Goal: Information Seeking & Learning: Learn about a topic

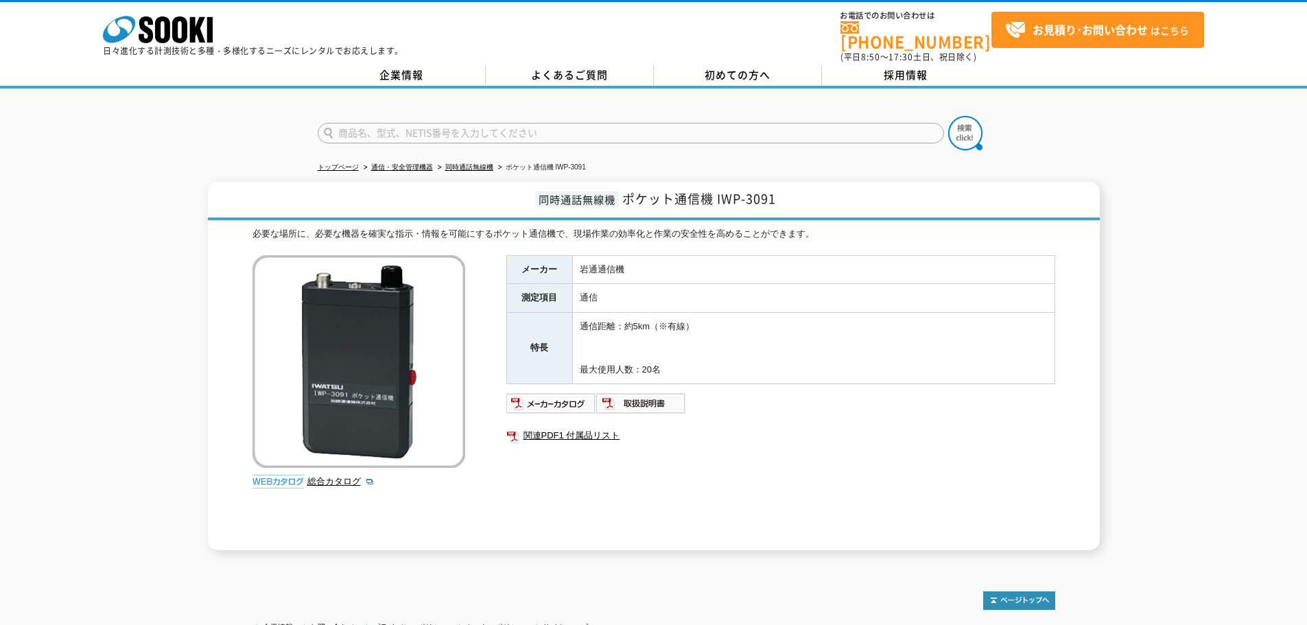
click at [163, 270] on div "同時通話無線機 ポケット通信機 IWP-3091 必要な場所に、必要な機器を確実な指示・情報を可能にするポケット通信機で、現場作業の効率化と作業の安全性を高め…" at bounding box center [653, 366] width 1307 height 369
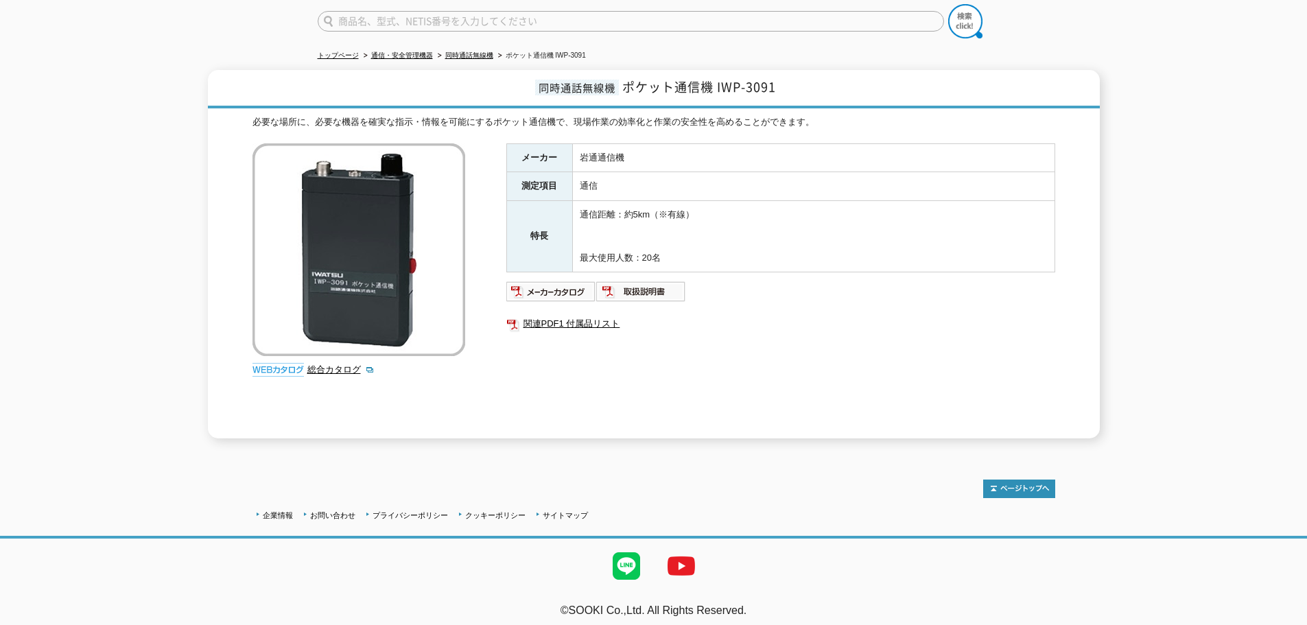
drag, startPoint x: 163, startPoint y: 270, endPoint x: 163, endPoint y: 452, distance: 181.2
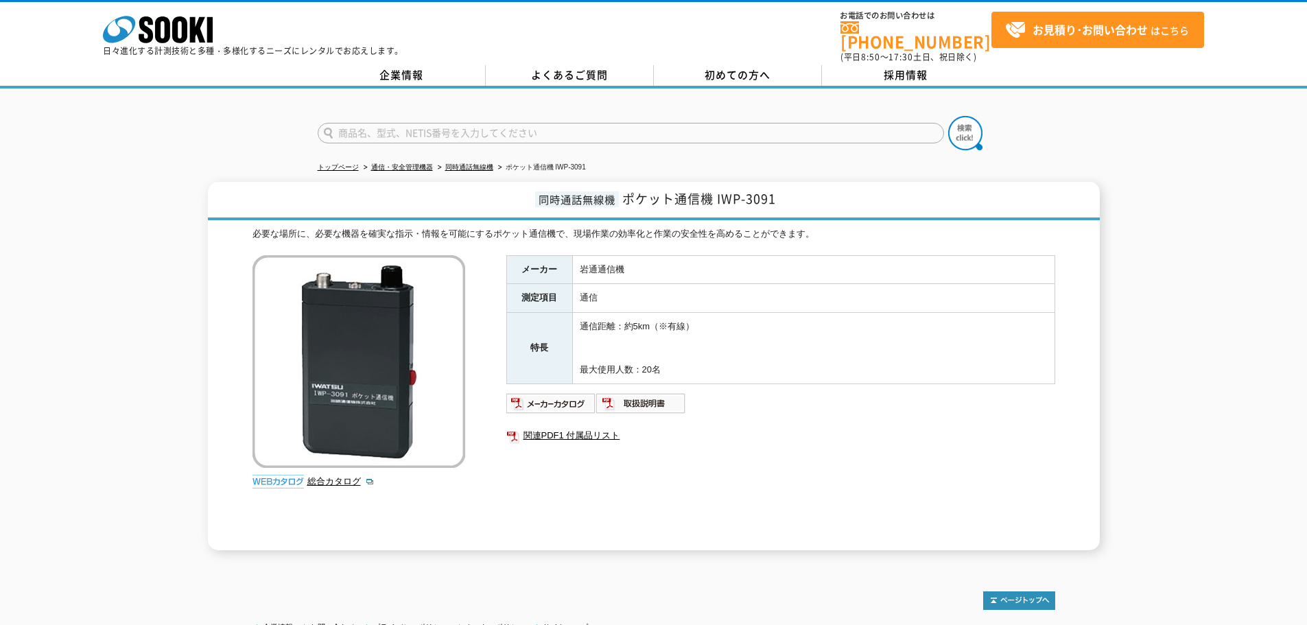
drag, startPoint x: 176, startPoint y: 452, endPoint x: 138, endPoint y: 189, distance: 264.8
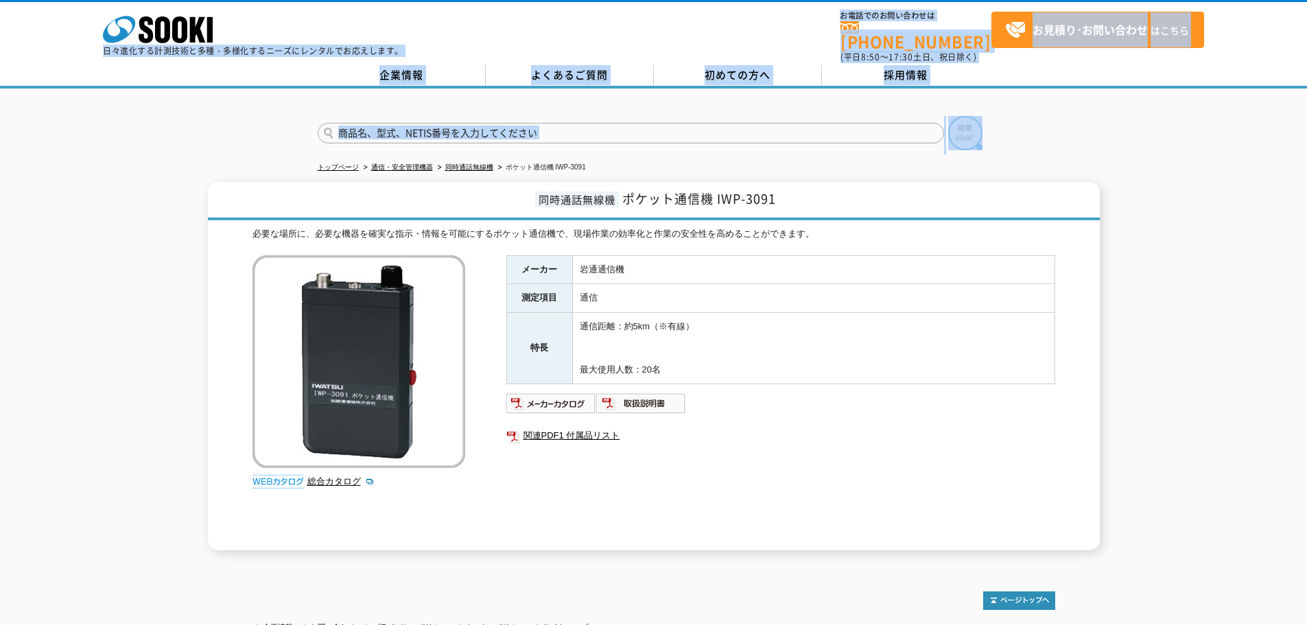
drag, startPoint x: 43, startPoint y: 27, endPoint x: 1065, endPoint y: 139, distance: 1028.6
click at [1051, 110] on body "株式会社 ソーキ spMenu 日々進化する計測技術と多種・多様化するニーズにレンタルでお応えします。 お電話でのお問い合わせは [PHONE_NUMBER]…" at bounding box center [653, 372] width 1307 height 745
drag, startPoint x: 1066, startPoint y: 140, endPoint x: 1080, endPoint y: 135, distance: 15.4
click at [1066, 140] on div at bounding box center [653, 122] width 1307 height 66
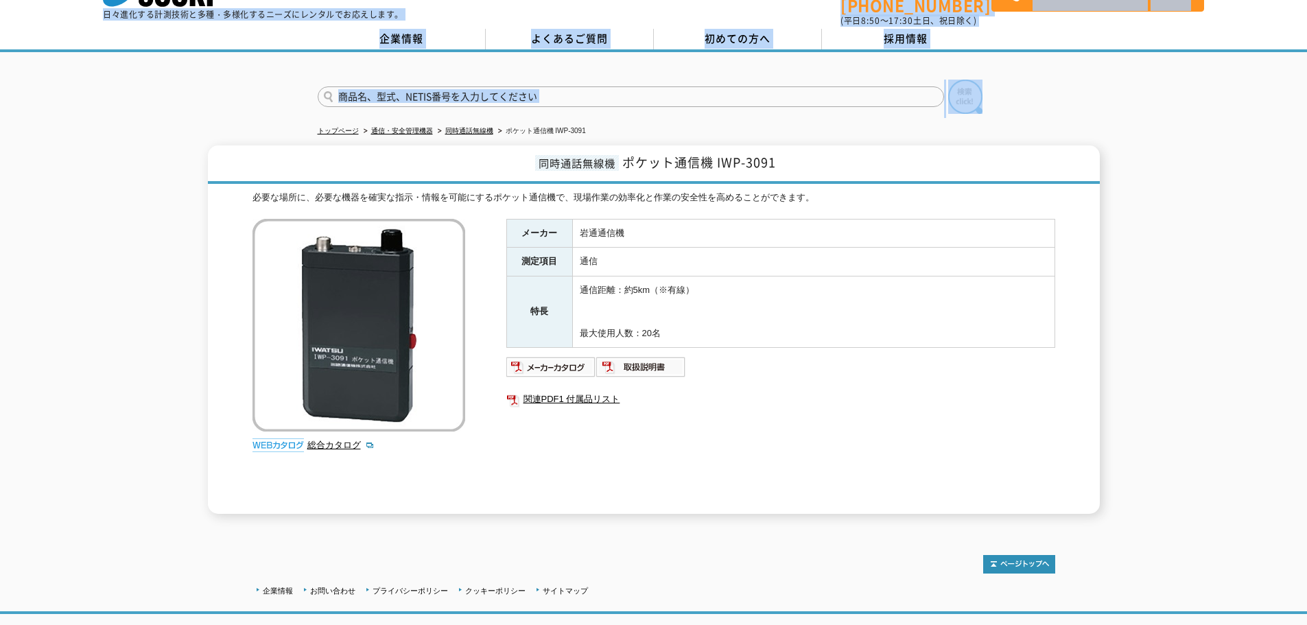
drag, startPoint x: 1113, startPoint y: 119, endPoint x: 1147, endPoint y: 220, distance: 105.9
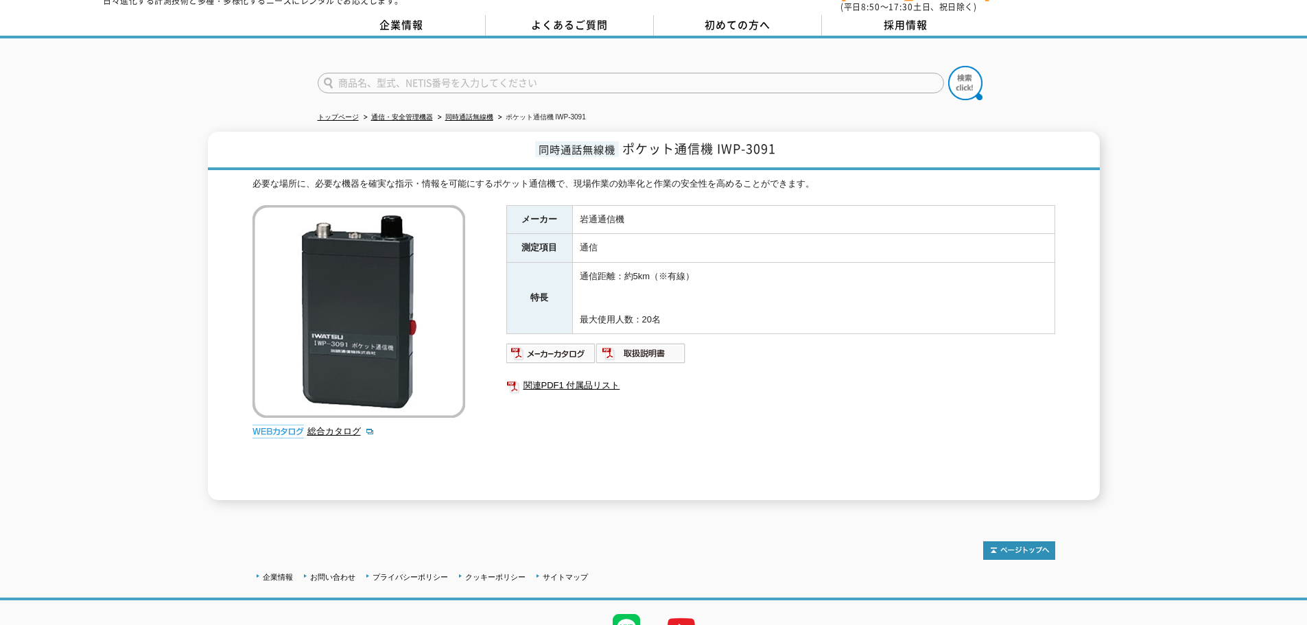
click at [1147, 220] on div "同時通話無線機 ポケット通信機 IWP-3091 必要な場所に、必要な機器を確実な指示・情報を可能にするポケット通信機で、現場作業の効率化と作業の安全性を高め…" at bounding box center [653, 316] width 1307 height 369
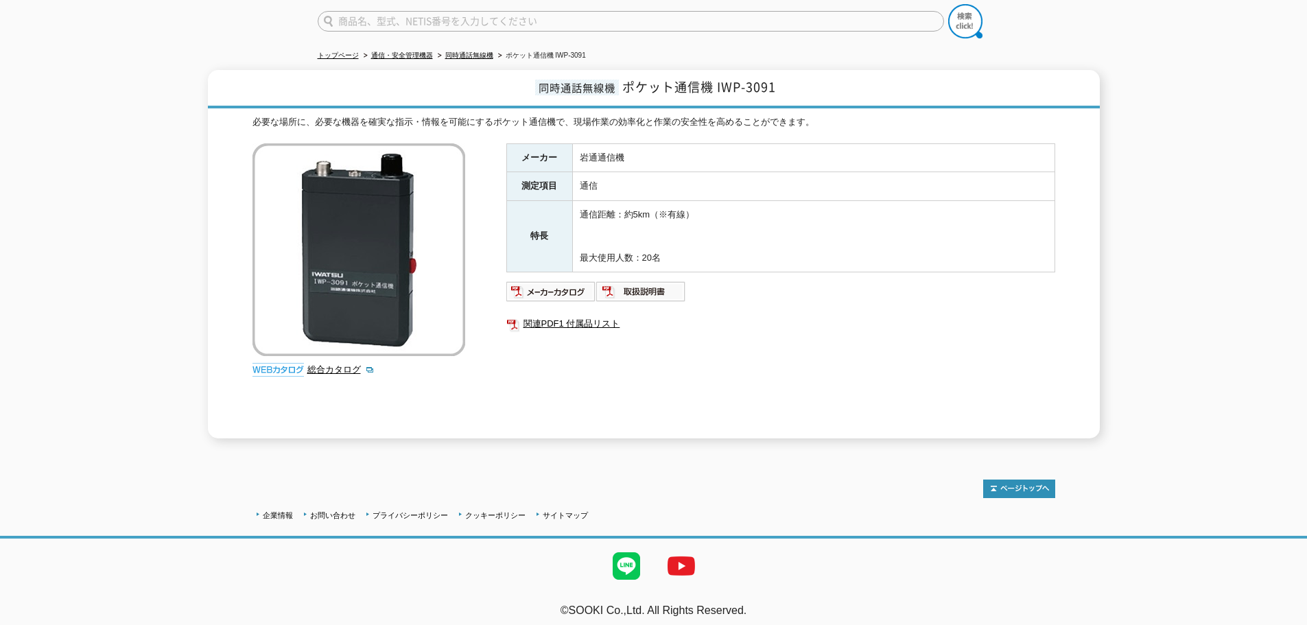
drag, startPoint x: 819, startPoint y: 598, endPoint x: 180, endPoint y: 366, distance: 678.8
click at [180, 366] on body "株式会社 ソーキ spMenu 日々進化する計測技術と多種・多様化するニーズにレンタルでお応えします。 お電話でのお問い合わせは [PHONE_NUMBER]…" at bounding box center [653, 260] width 1307 height 745
click at [174, 395] on div "同時通話無線機 ポケット通信機 IWP-3091 必要な場所に、必要な機器を確実な指示・情報を可能にするポケット通信機で、現場作業の効率化と作業の安全性を高め…" at bounding box center [653, 254] width 1307 height 369
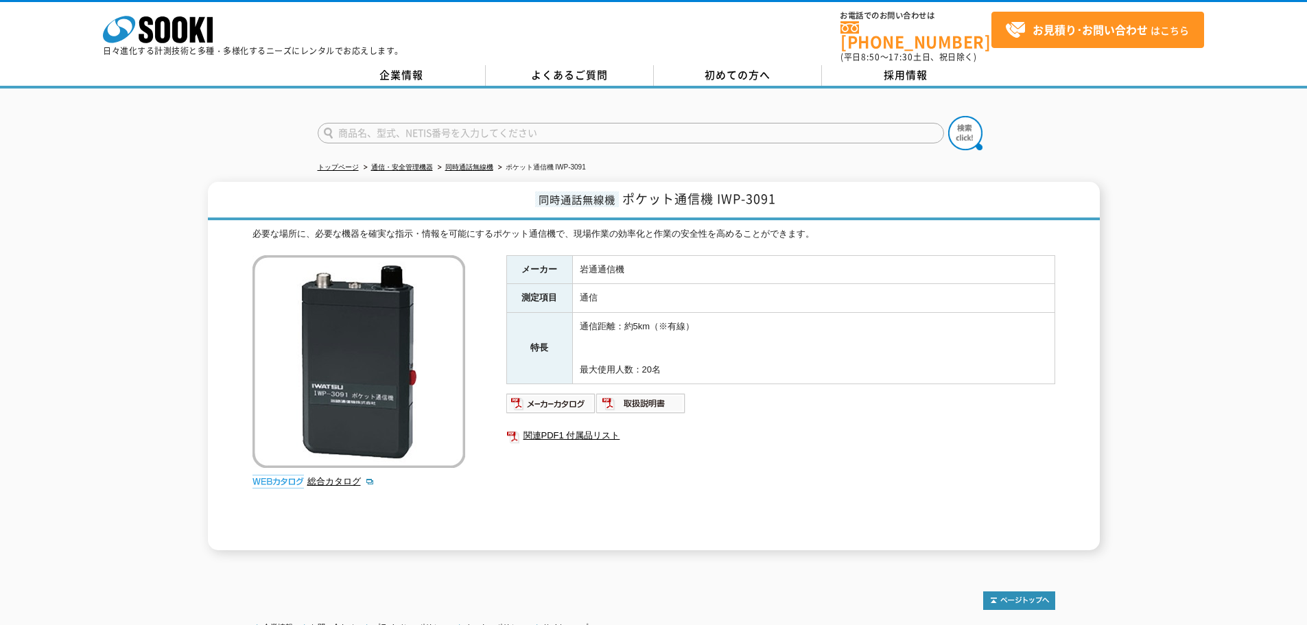
drag, startPoint x: 176, startPoint y: 395, endPoint x: 121, endPoint y: 109, distance: 291.4
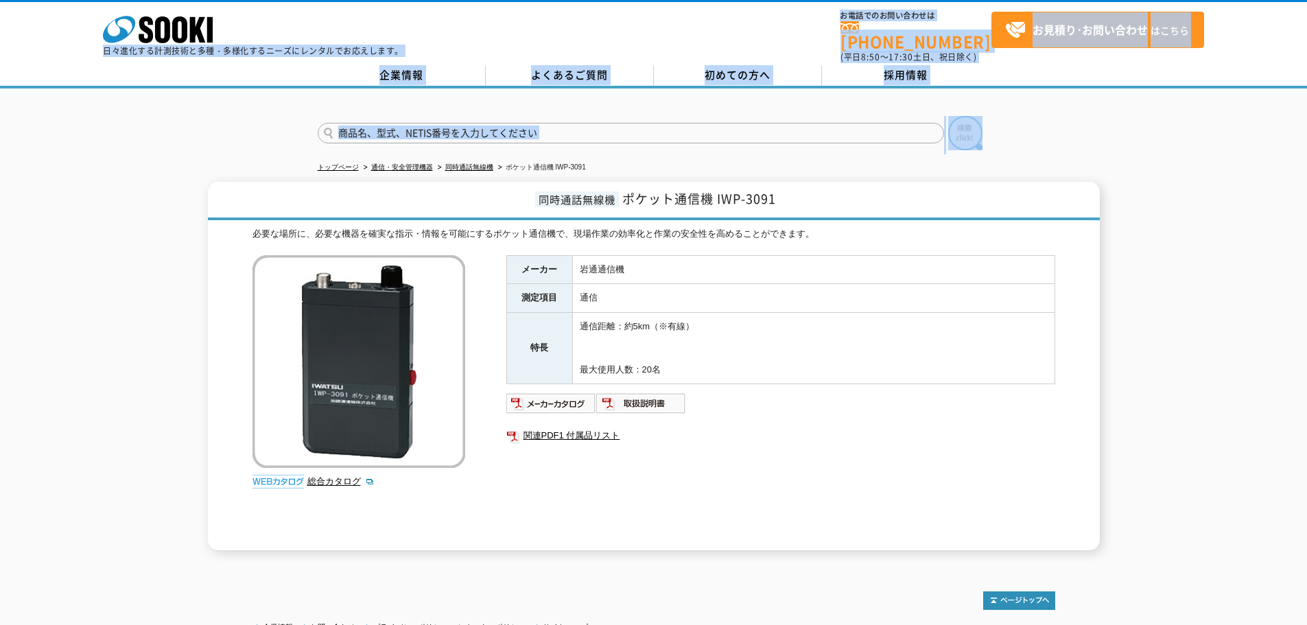
drag, startPoint x: 63, startPoint y: 30, endPoint x: 1190, endPoint y: 130, distance: 1131.3
click at [1184, 128] on body "株式会社 ソーキ spMenu 日々進化する計測技術と多種・多様化するニーズにレンタルでお応えします。 お電話でのお問い合わせは [PHONE_NUMBER]…" at bounding box center [653, 372] width 1307 height 745
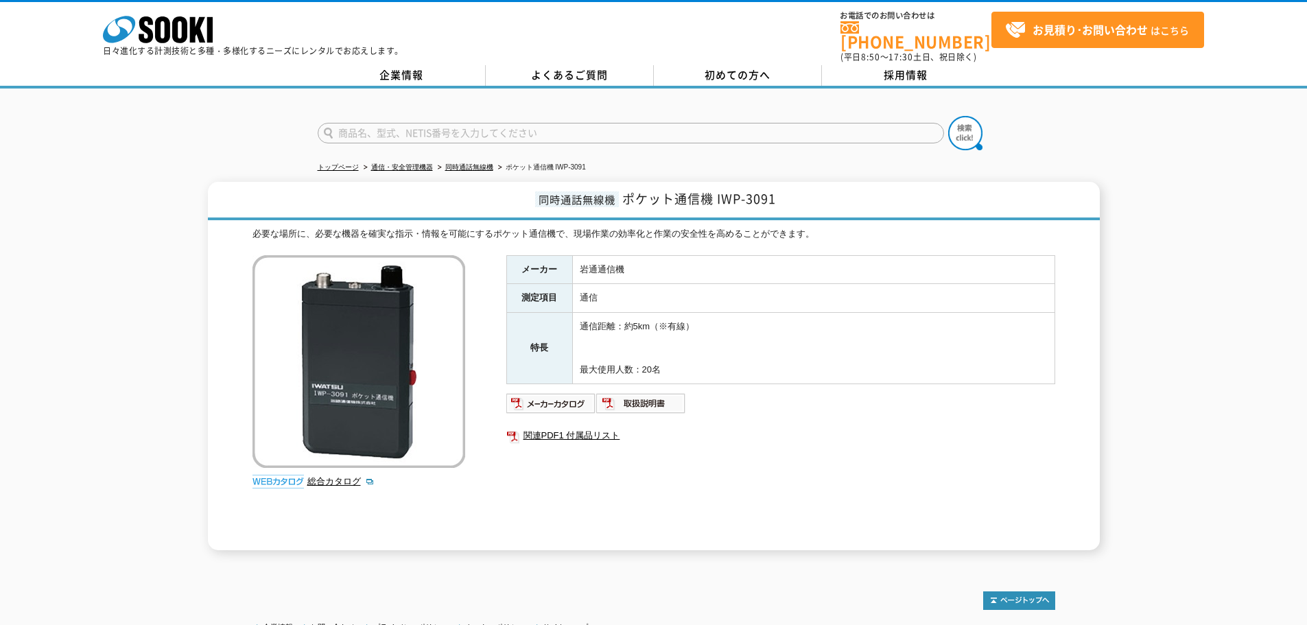
click at [1245, 146] on div "トップページ 通信・安全管理機器 同時通話無線機 ポケット通信機 IWP-3091 同時通話無線機 ポケット通信機 IWP-3091 必要な場所に、必要な機器…" at bounding box center [653, 327] width 1307 height 476
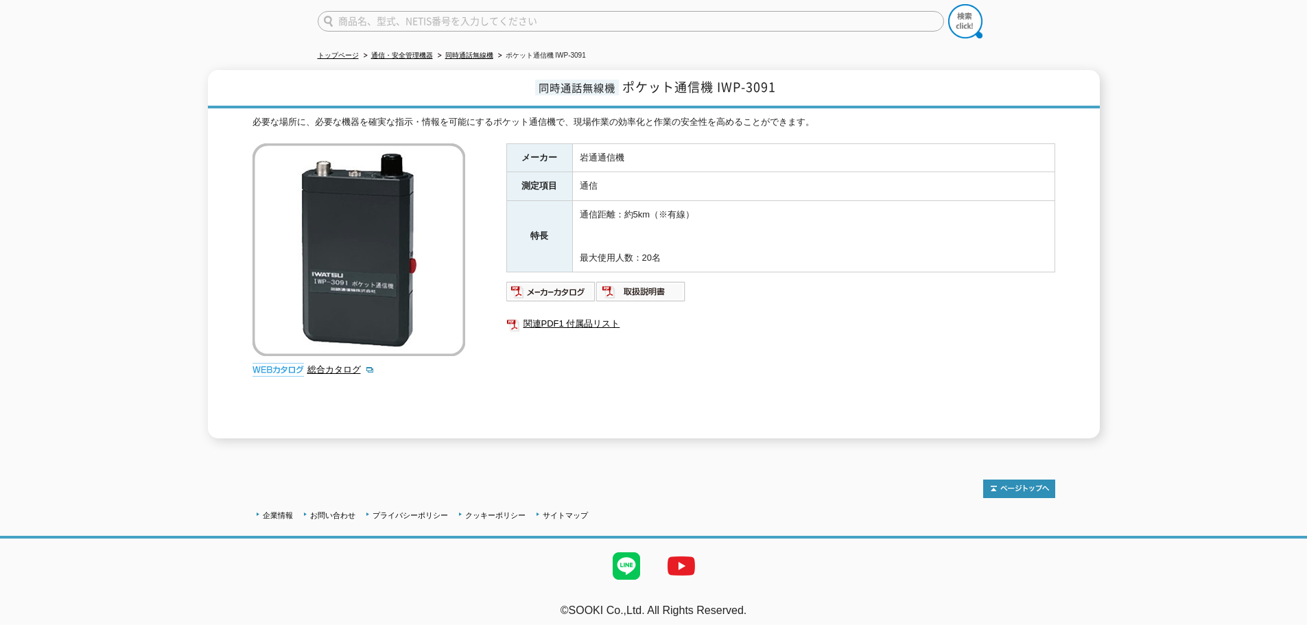
drag, startPoint x: 1245, startPoint y: 146, endPoint x: 1134, endPoint y: 558, distance: 426.3
drag, startPoint x: 846, startPoint y: 603, endPoint x: 109, endPoint y: 294, distance: 798.8
click at [109, 294] on body "株式会社 ソーキ spMenu 日々進化する計測技術と多種・多様化するニーズにレンタルでお応えします。 お電話でのお問い合わせは [PHONE_NUMBER]…" at bounding box center [653, 260] width 1307 height 745
click at [121, 315] on div "同時通話無線機 ポケット通信機 IWP-3091 必要な場所に、必要な機器を確実な指示・情報を可能にするポケット通信機で、現場作業の効率化と作業の安全性を高め…" at bounding box center [653, 254] width 1307 height 369
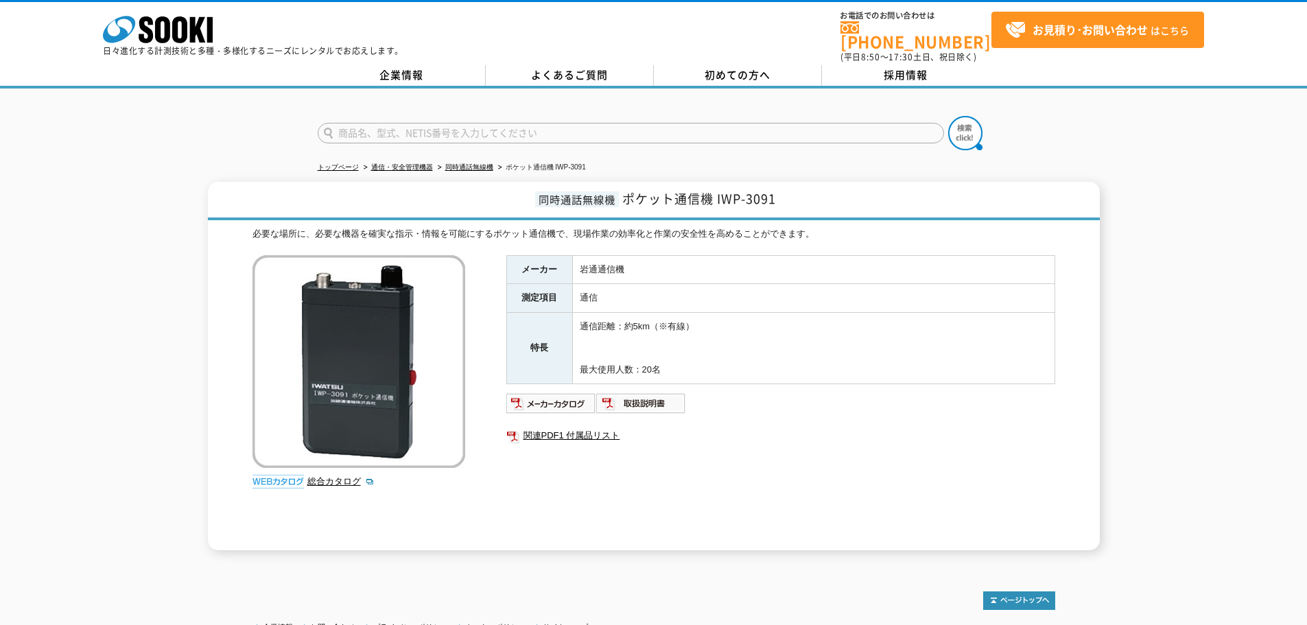
drag, startPoint x: 135, startPoint y: 344, endPoint x: 89, endPoint y: 128, distance: 221.7
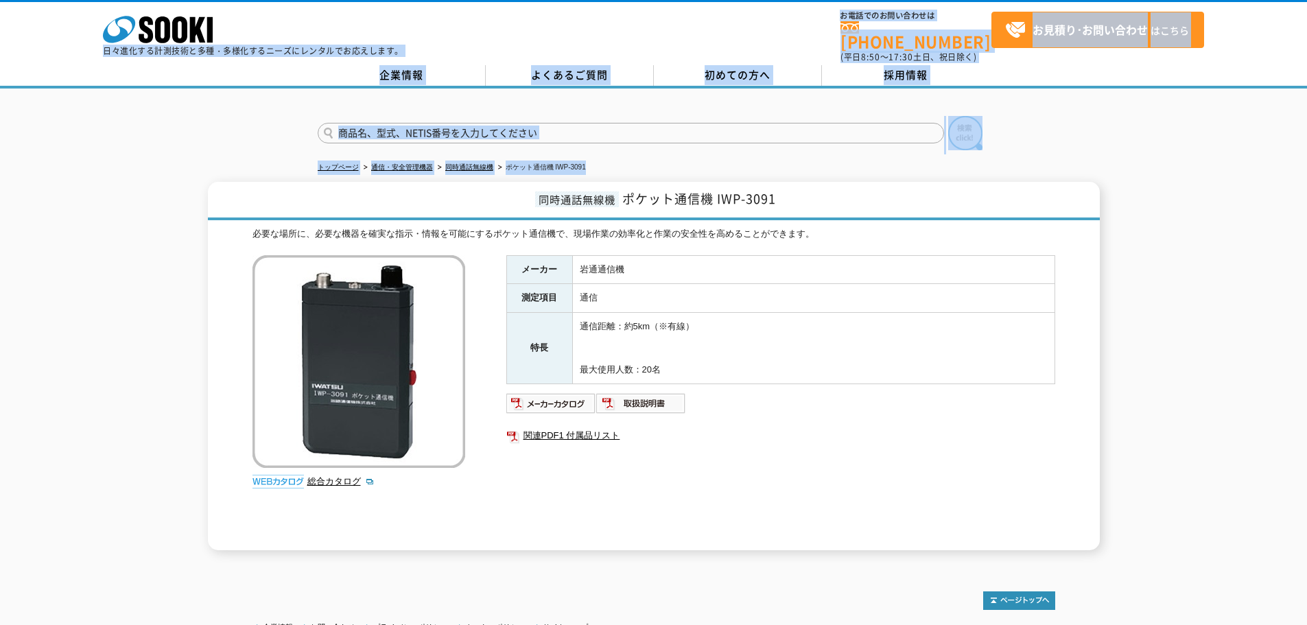
drag, startPoint x: 70, startPoint y: 31, endPoint x: 1065, endPoint y: 153, distance: 1002.5
click at [1061, 151] on body "株式会社 ソーキ spMenu 日々進化する計測技術と多種・多様化するニーズにレンタルでお応えします。 お電話でのお問い合わせは [PHONE_NUMBER]…" at bounding box center [653, 372] width 1307 height 745
click at [1066, 153] on div "トップページ 通信・安全管理機器 同時通話無線機 ポケット通信機 IWP-3091 同時通話無線機 ポケット通信機 IWP-3091 必要な場所に、必要な機器…" at bounding box center [653, 327] width 1307 height 476
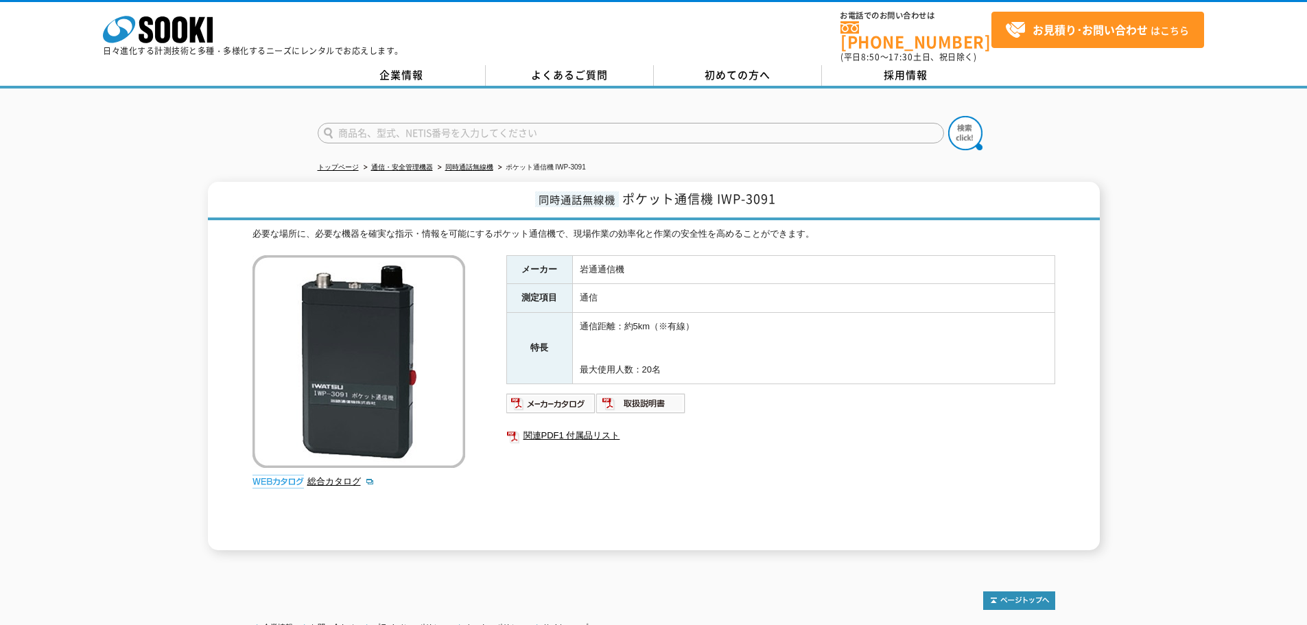
scroll to position [112, 0]
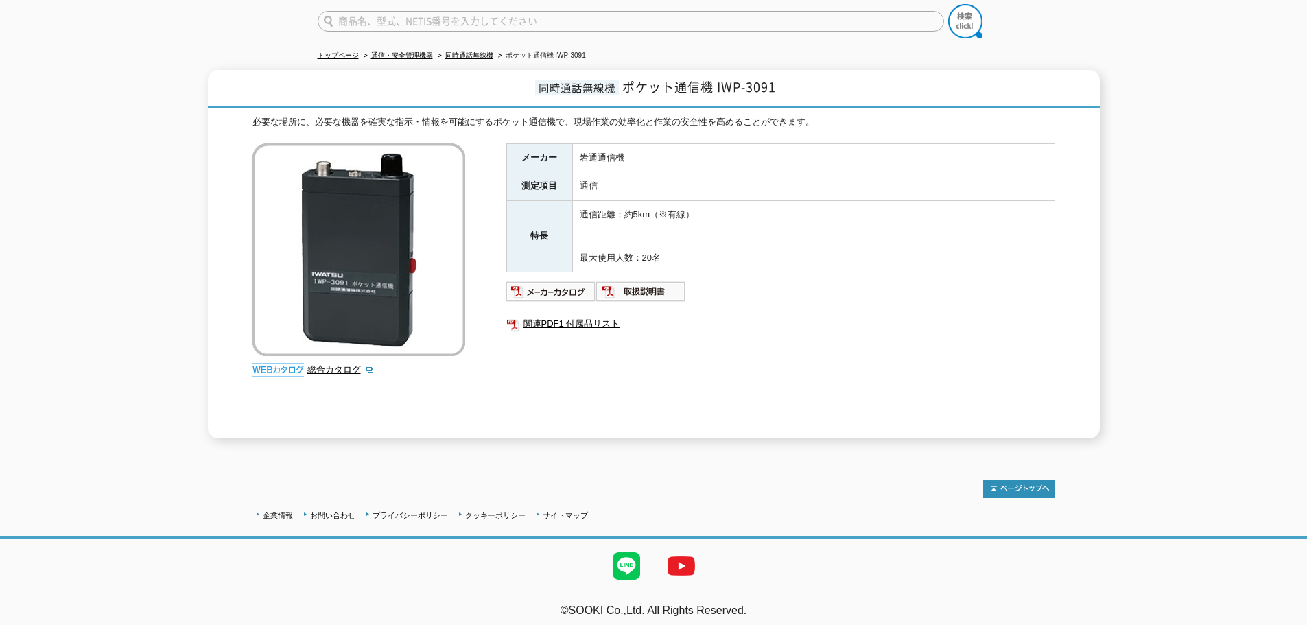
drag, startPoint x: 1145, startPoint y: 124, endPoint x: 1064, endPoint y: 544, distance: 427.0
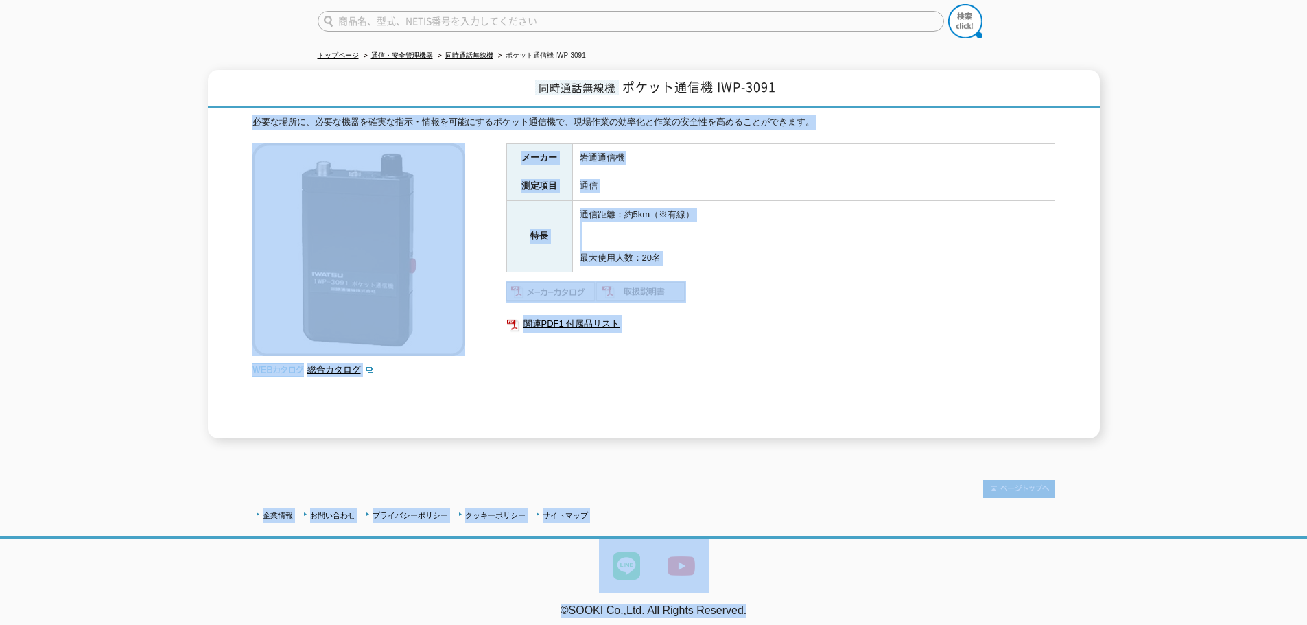
drag, startPoint x: 866, startPoint y: 618, endPoint x: 163, endPoint y: 401, distance: 735.9
click at [208, 415] on body "株式会社 ソーキ spMenu 日々進化する計測技術と多種・多様化するニーズにレンタルでお応えします。 お電話でのお問い合わせは [PHONE_NUMBER]…" at bounding box center [653, 260] width 1307 height 745
click at [149, 397] on div "同時通話無線機 ポケット通信機 IWP-3091 必要な場所に、必要な機器を確実な指示・情報を可能にするポケット通信機で、現場作業の効率化と作業の安全性を高め…" at bounding box center [653, 254] width 1307 height 369
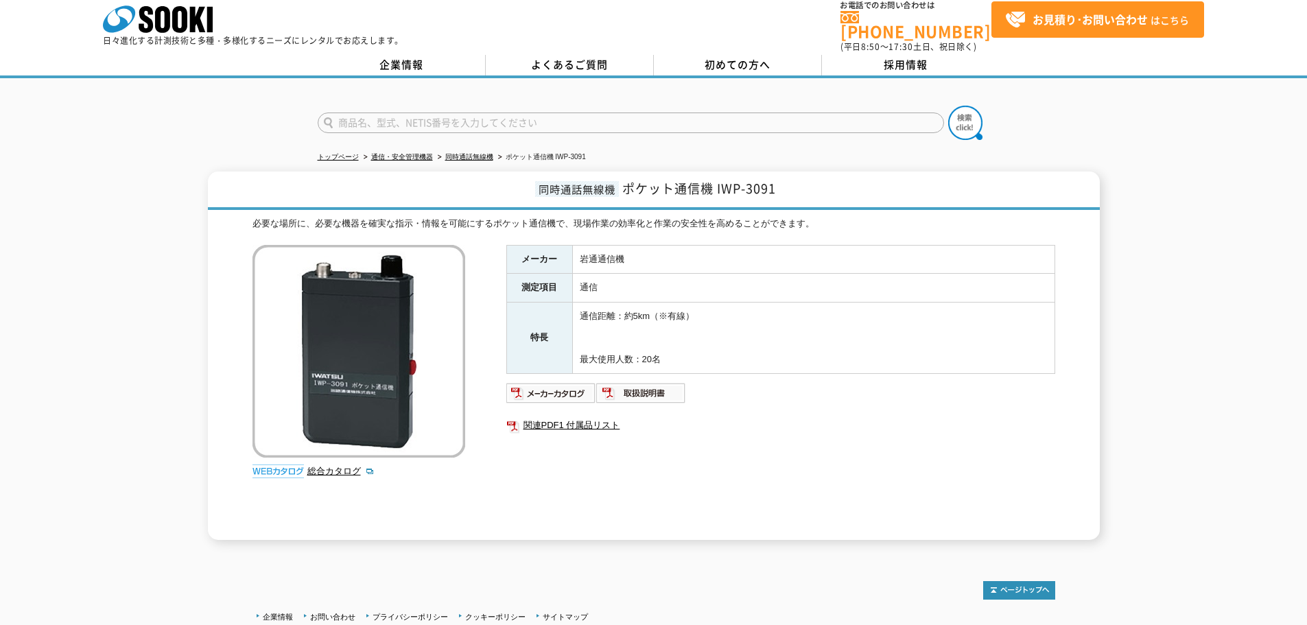
scroll to position [0, 0]
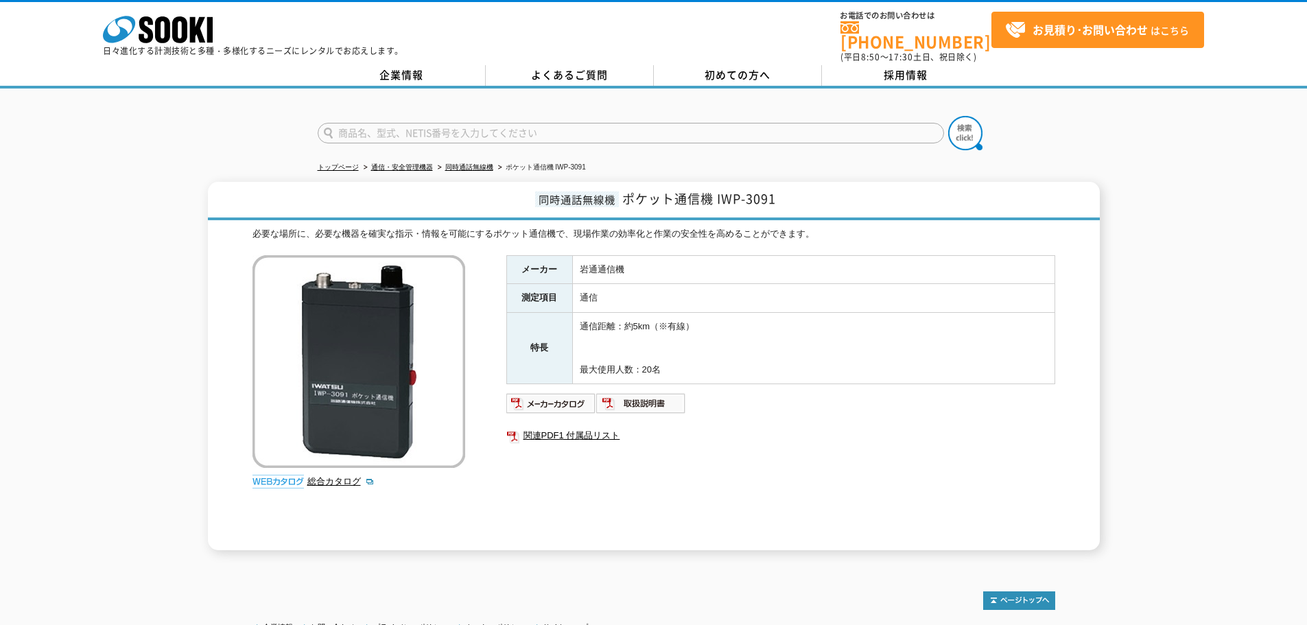
drag, startPoint x: 158, startPoint y: 408, endPoint x: 87, endPoint y: 113, distance: 304.1
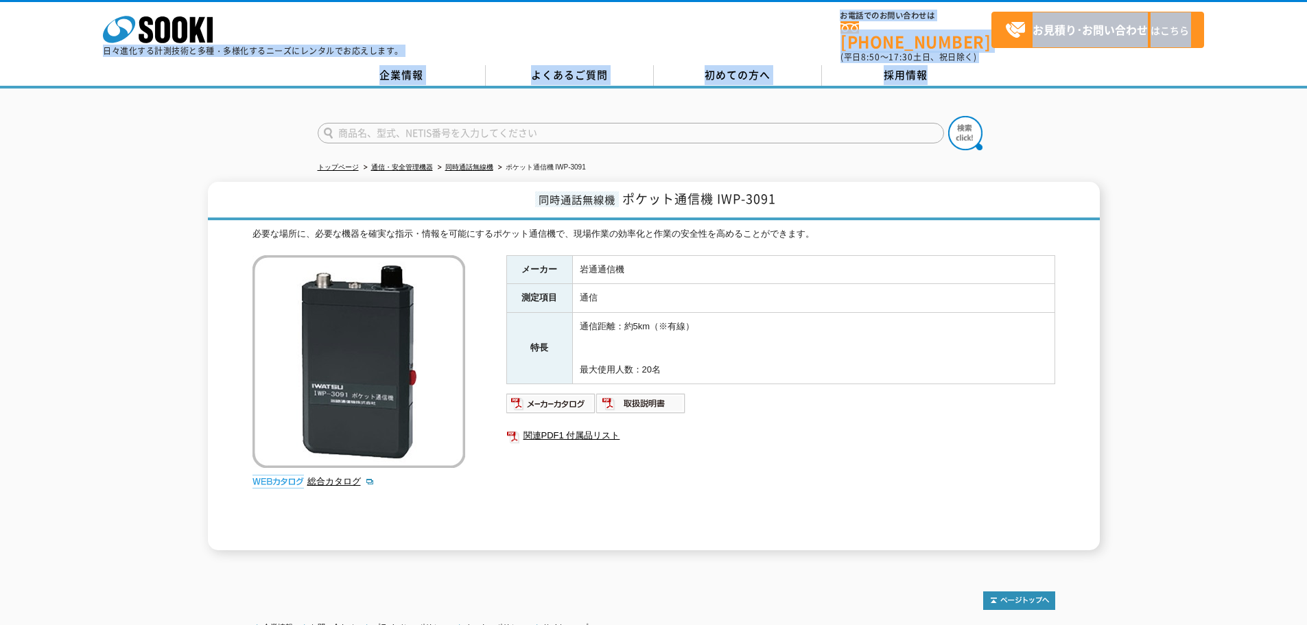
drag, startPoint x: 171, startPoint y: 28, endPoint x: 1216, endPoint y: 80, distance: 1046.4
click at [1213, 78] on div "株式会社 ソーキ spMenu 日々進化する計測技術と多種・多様化するニーズにレンタルでお応えします。 お電話でのお問い合わせは [PHONE_NUMBER]…" at bounding box center [653, 44] width 1307 height 89
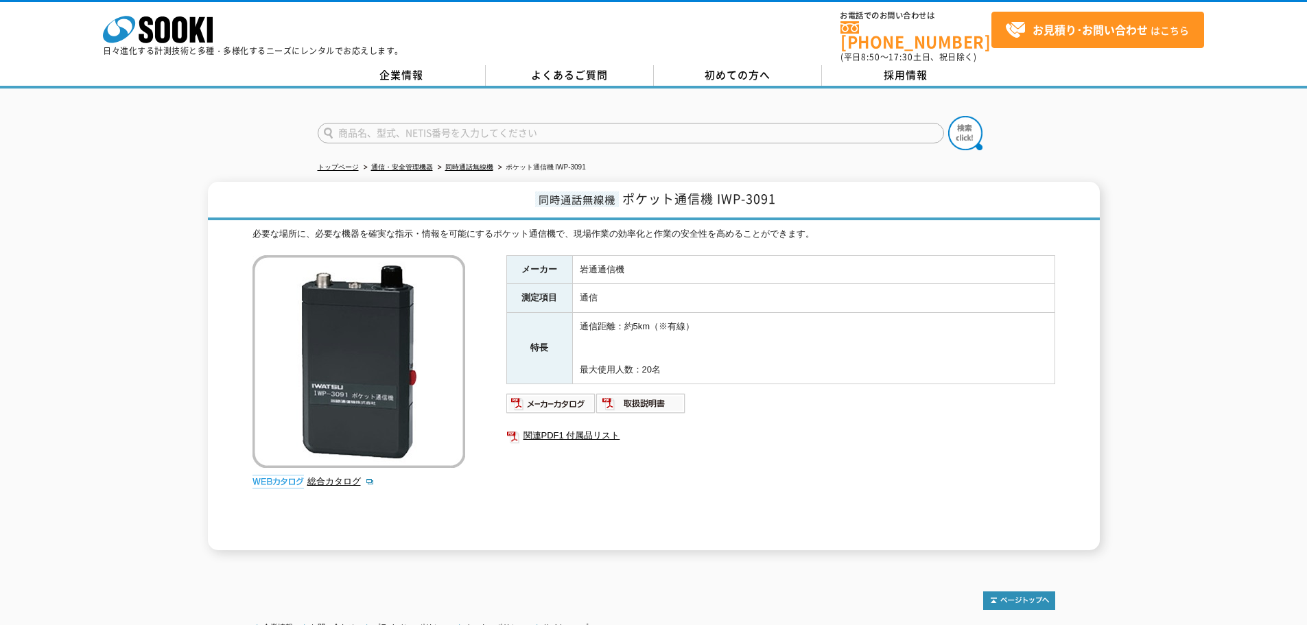
click at [1183, 102] on div at bounding box center [653, 122] width 1307 height 66
